Goal: Task Accomplishment & Management: Complete application form

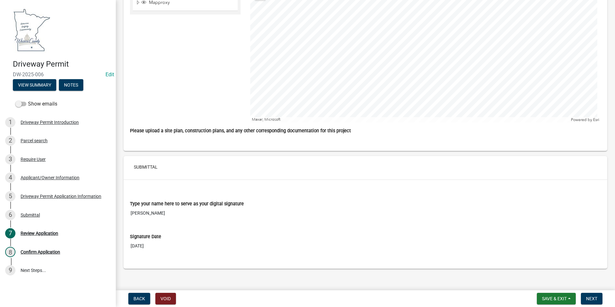
scroll to position [1497, 0]
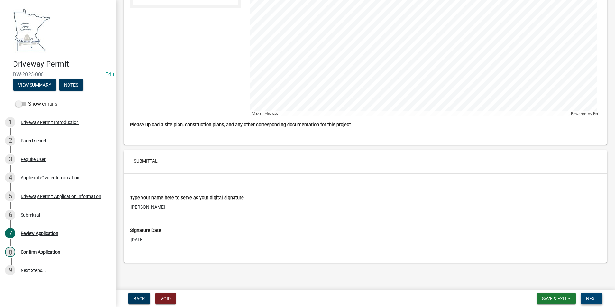
click at [596, 298] on span "Next" at bounding box center [591, 298] width 11 height 5
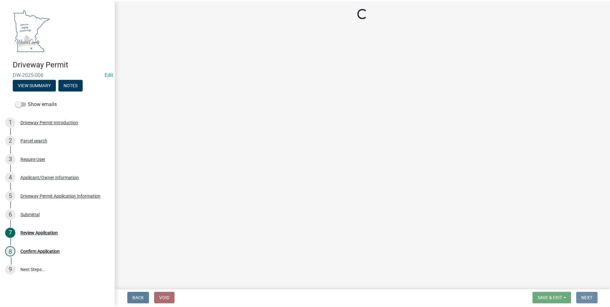
scroll to position [0, 0]
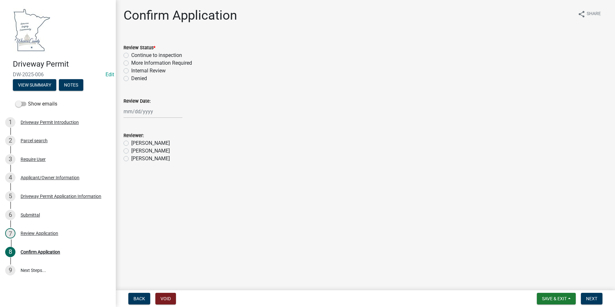
click at [131, 71] on label "Internal Review" at bounding box center [148, 71] width 34 height 8
click at [131, 71] on input "Internal Review" at bounding box center [133, 69] width 4 height 4
radio input "true"
click at [131, 187] on label "Send to Public Works Director for review" at bounding box center [176, 188] width 91 height 8
click at [131, 187] on input "Send to Public Works Director for review" at bounding box center [133, 186] width 4 height 4
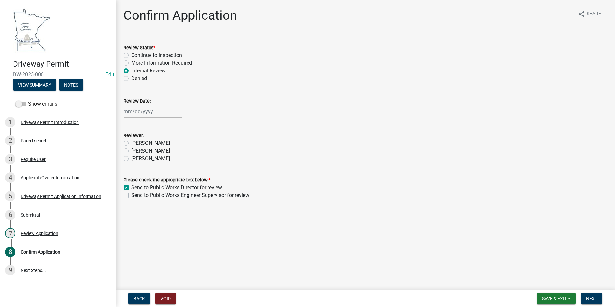
checkbox input "true"
checkbox input "false"
click at [594, 297] on span "Next" at bounding box center [591, 298] width 11 height 5
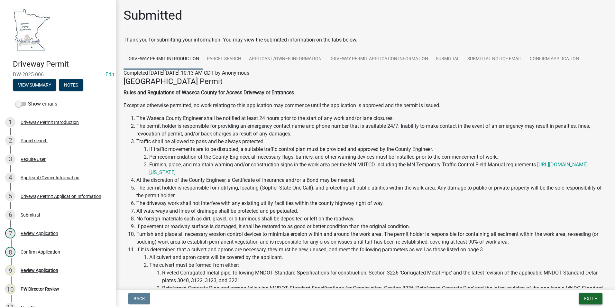
click at [586, 298] on span "Exit" at bounding box center [588, 298] width 9 height 5
click at [569, 282] on button "Save & Exit" at bounding box center [576, 281] width 51 height 15
